Goal: Information Seeking & Learning: Learn about a topic

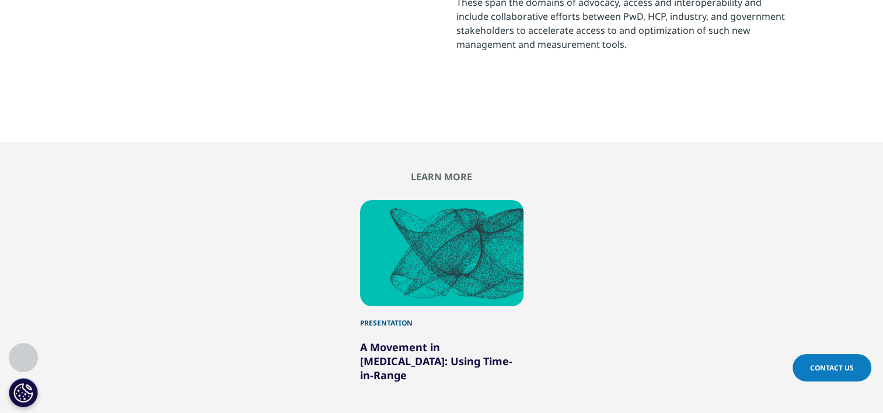
scroll to position [3222, 0]
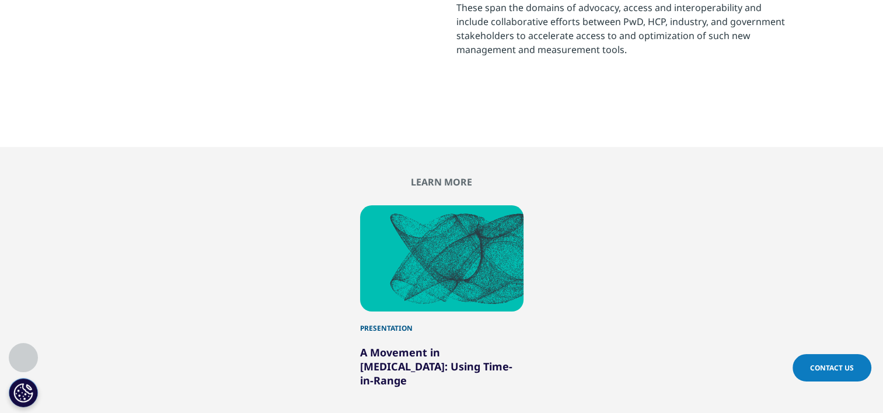
click at [397, 345] on link "A Movement in [MEDICAL_DATA]: Using Time-in-Range" at bounding box center [436, 366] width 152 height 42
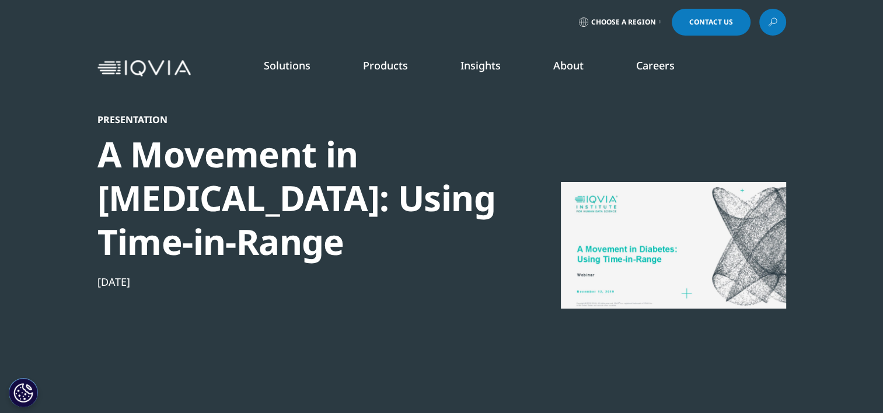
click at [639, 246] on div at bounding box center [673, 245] width 225 height 263
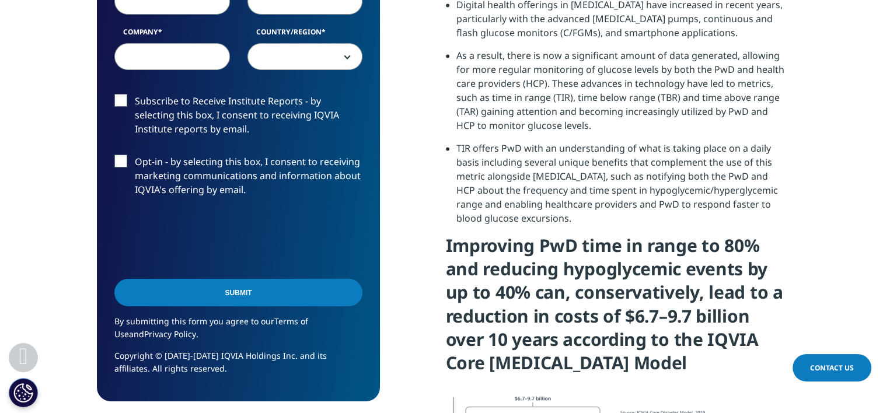
scroll to position [1927, 0]
